Goal: Navigation & Orientation: Understand site structure

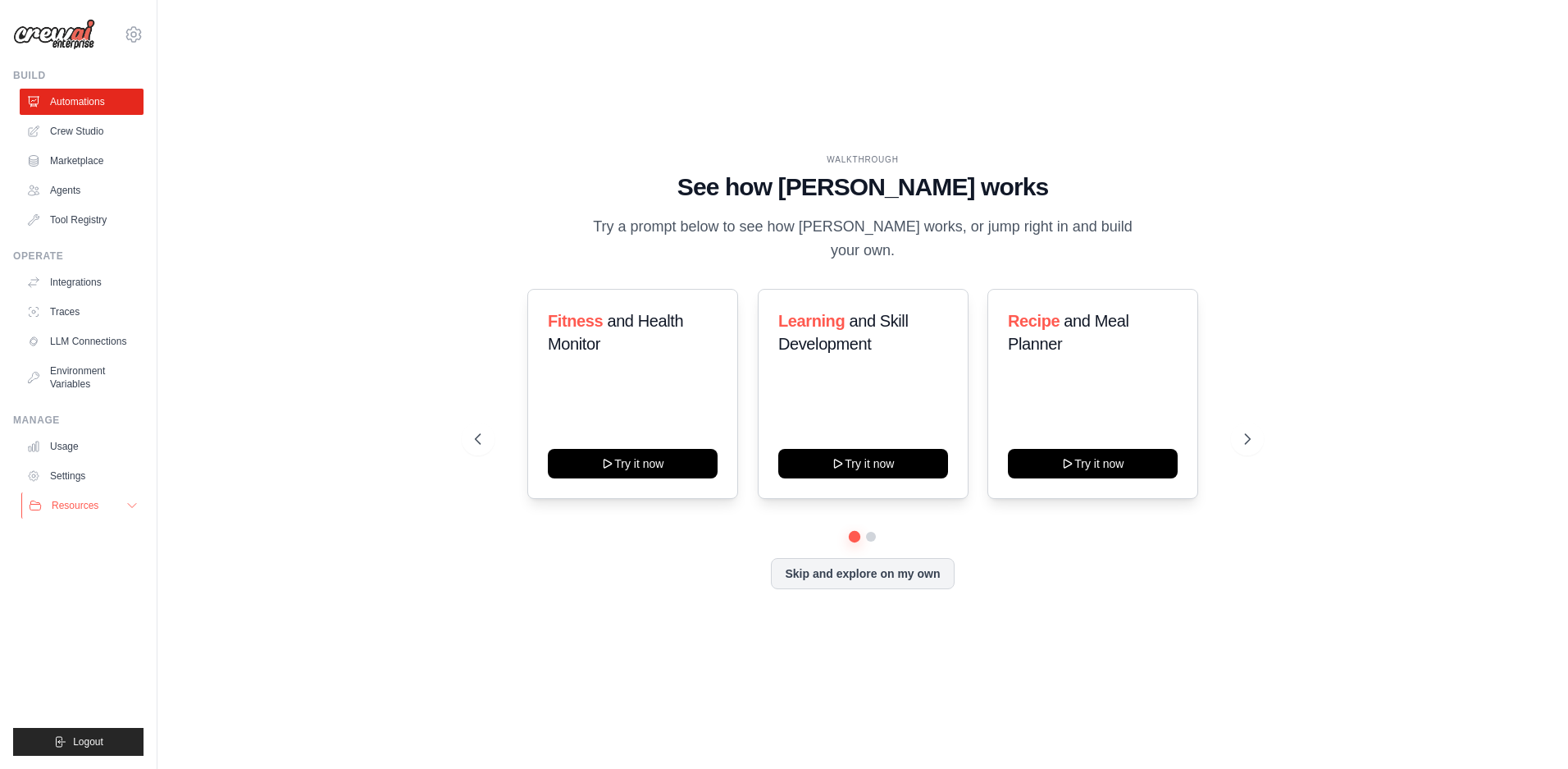
click at [120, 509] on button "Resources" at bounding box center [82, 505] width 123 height 26
click at [84, 130] on link "Crew Studio" at bounding box center [82, 131] width 123 height 26
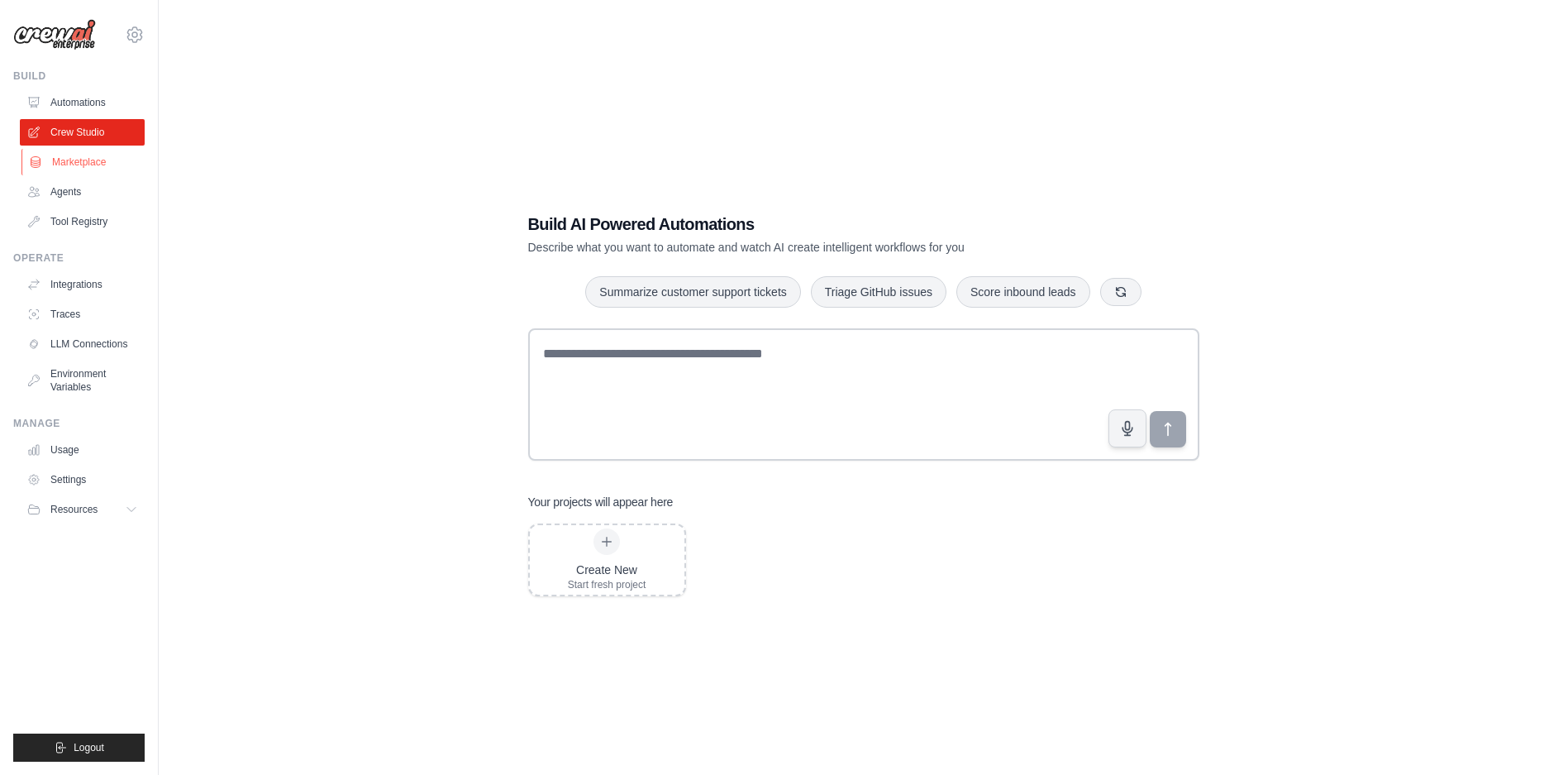
click at [77, 163] on link "Marketplace" at bounding box center [83, 162] width 124 height 26
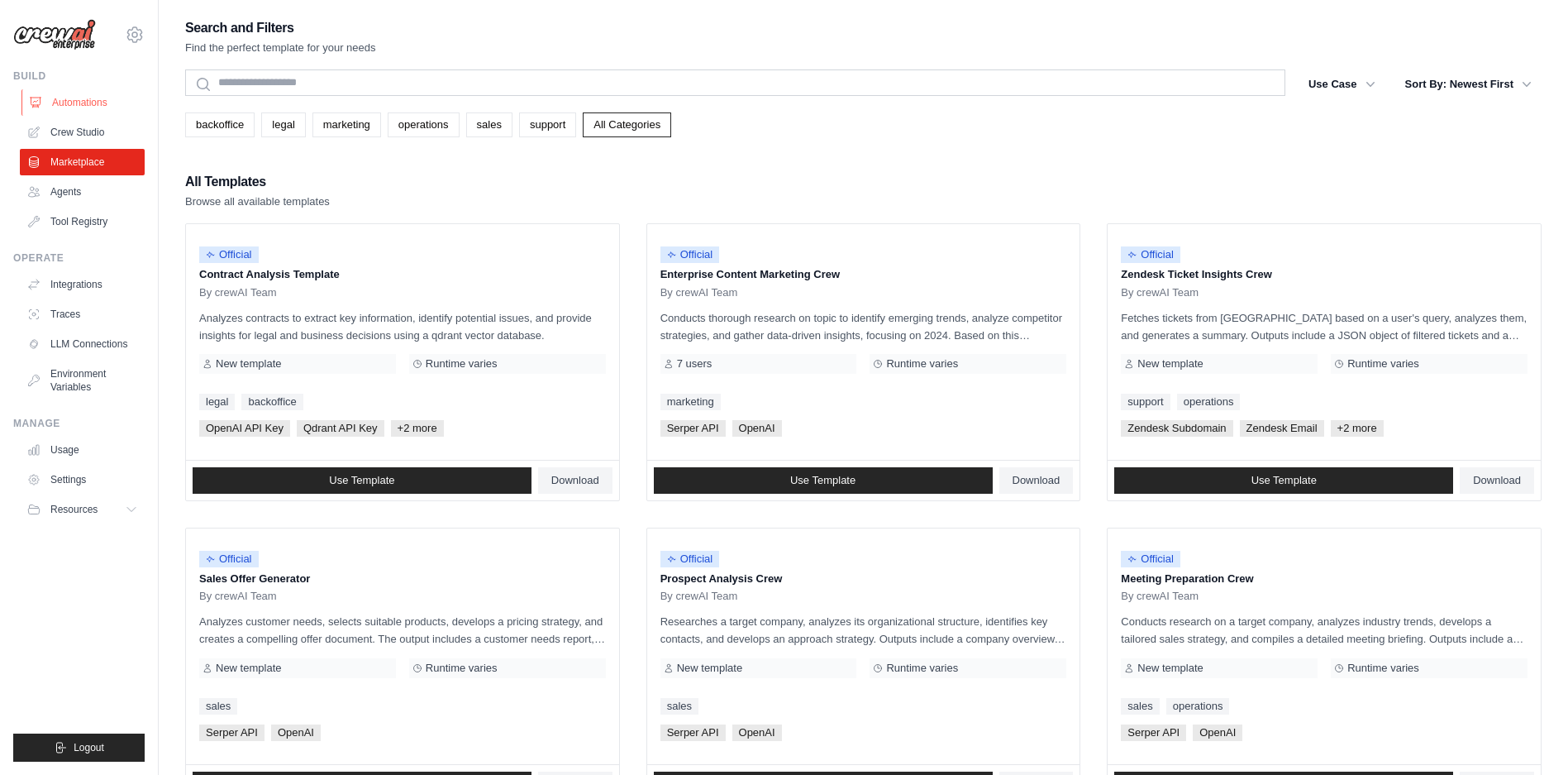
click at [93, 101] on link "Automations" at bounding box center [83, 102] width 124 height 26
